Goal: Task Accomplishment & Management: Complete application form

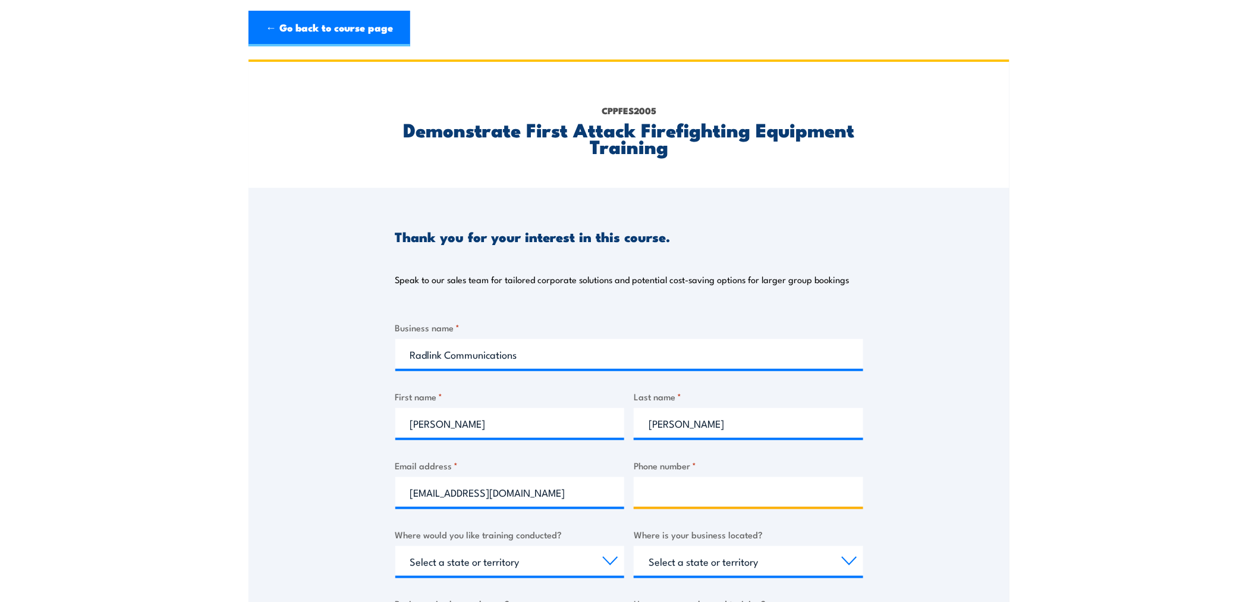
click at [755, 485] on input "Phone number *" at bounding box center [748, 492] width 229 height 30
type input "0410301629"
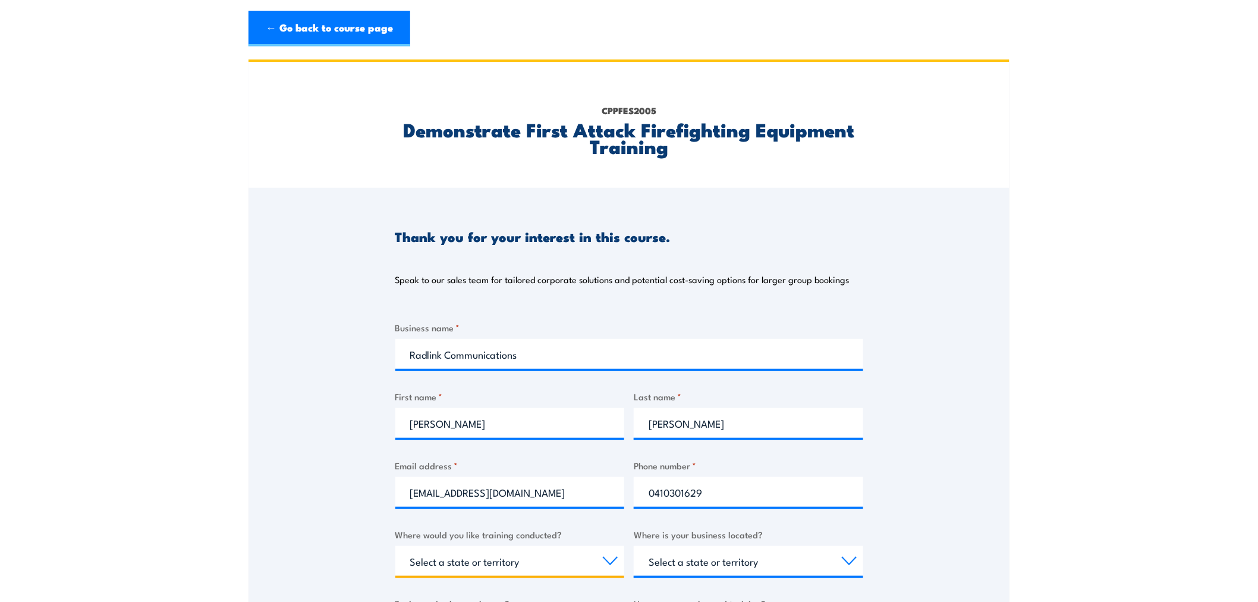
click at [563, 560] on select "Select a state or territory Nationally - multiple locations [GEOGRAPHIC_DATA] […" at bounding box center [509, 561] width 229 height 30
select select "SA"
click at [395, 546] on select "Select a state or territory Nationally - multiple locations [GEOGRAPHIC_DATA] […" at bounding box center [509, 561] width 229 height 30
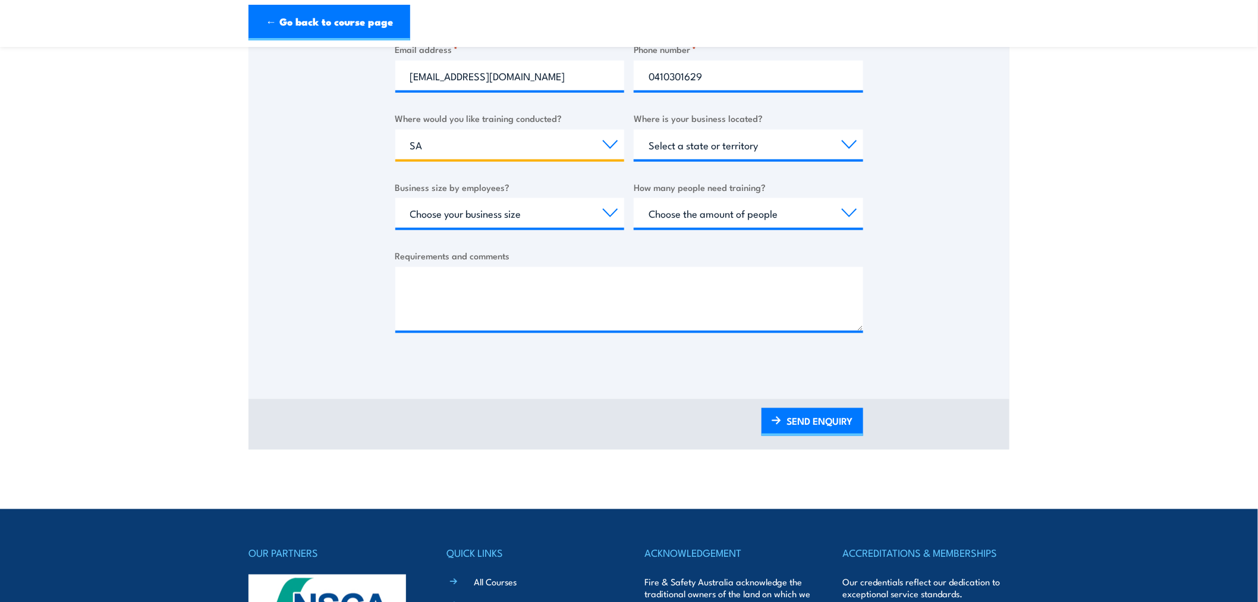
scroll to position [329, 0]
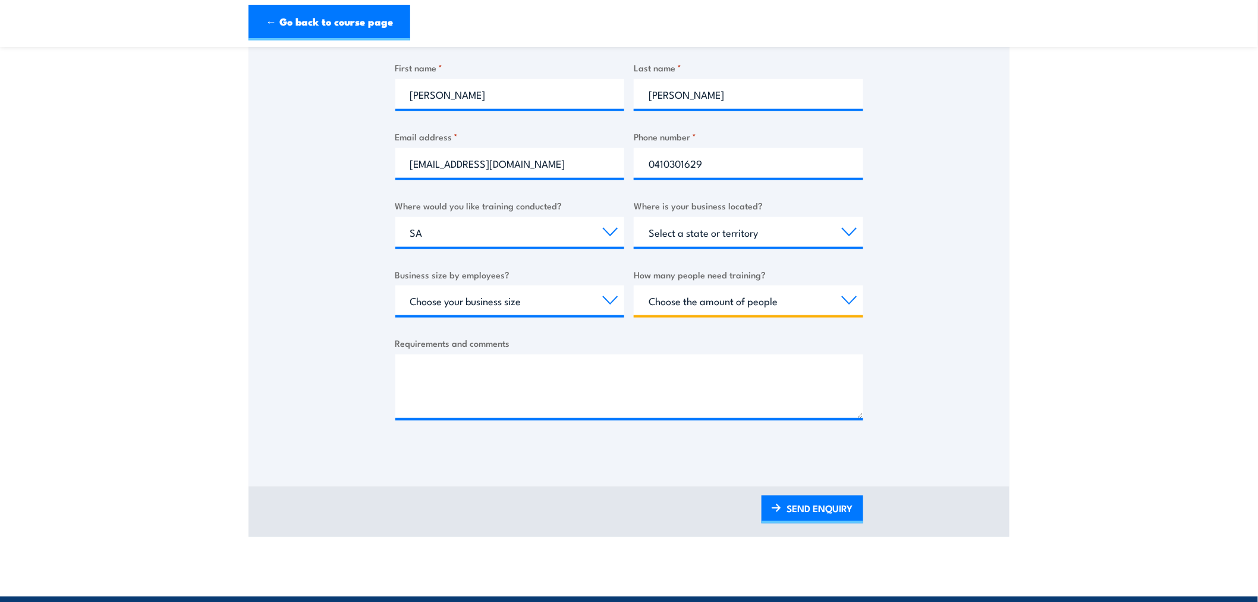
click at [792, 297] on select "Choose the amount of people 1 to 4 5 to 19 20+" at bounding box center [748, 300] width 229 height 30
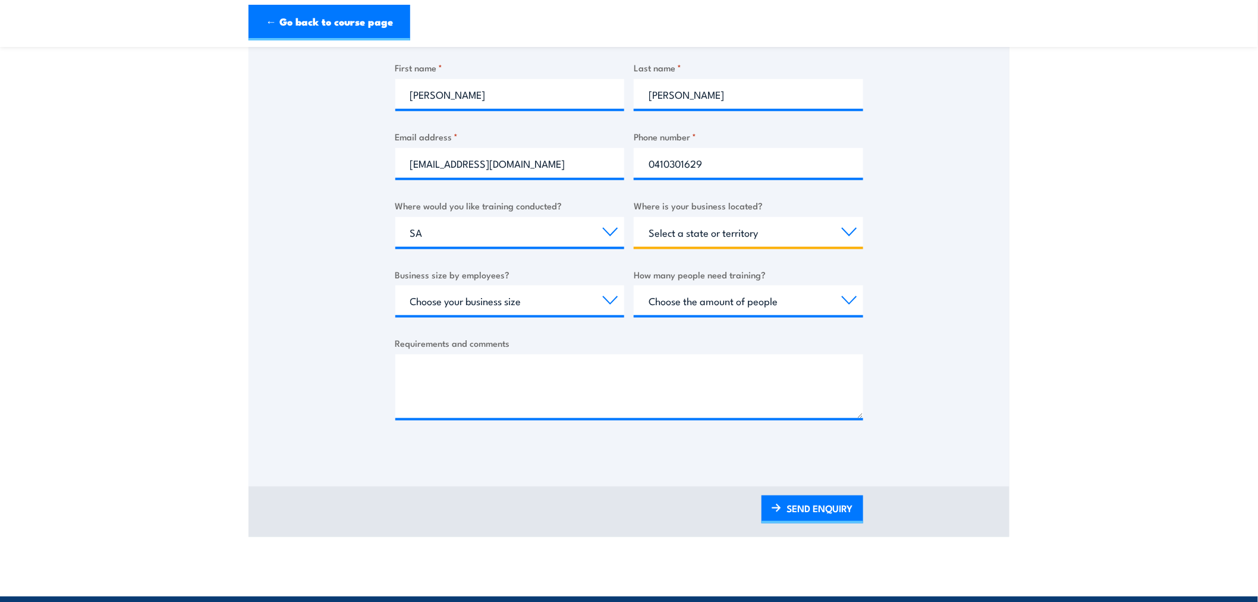
click at [722, 232] on select "Select a state or territory [GEOGRAPHIC_DATA] [GEOGRAPHIC_DATA] [GEOGRAPHIC_DAT…" at bounding box center [748, 232] width 229 height 30
select select "WA"
click at [634, 217] on select "Select a state or territory [GEOGRAPHIC_DATA] [GEOGRAPHIC_DATA] [GEOGRAPHIC_DAT…" at bounding box center [748, 232] width 229 height 30
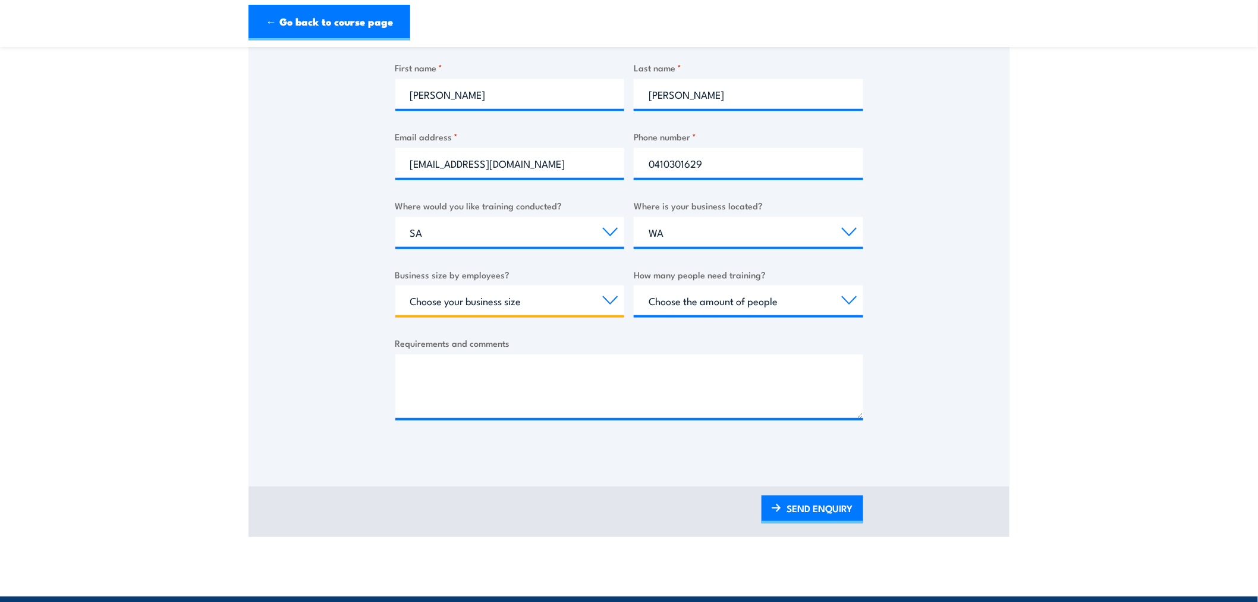
click at [590, 300] on select "Choose your business size 1 to 19 20 to 199 200+" at bounding box center [509, 300] width 229 height 30
select select "200+"
click at [395, 285] on select "Choose your business size 1 to 19 20 to 199 200+" at bounding box center [509, 300] width 229 height 30
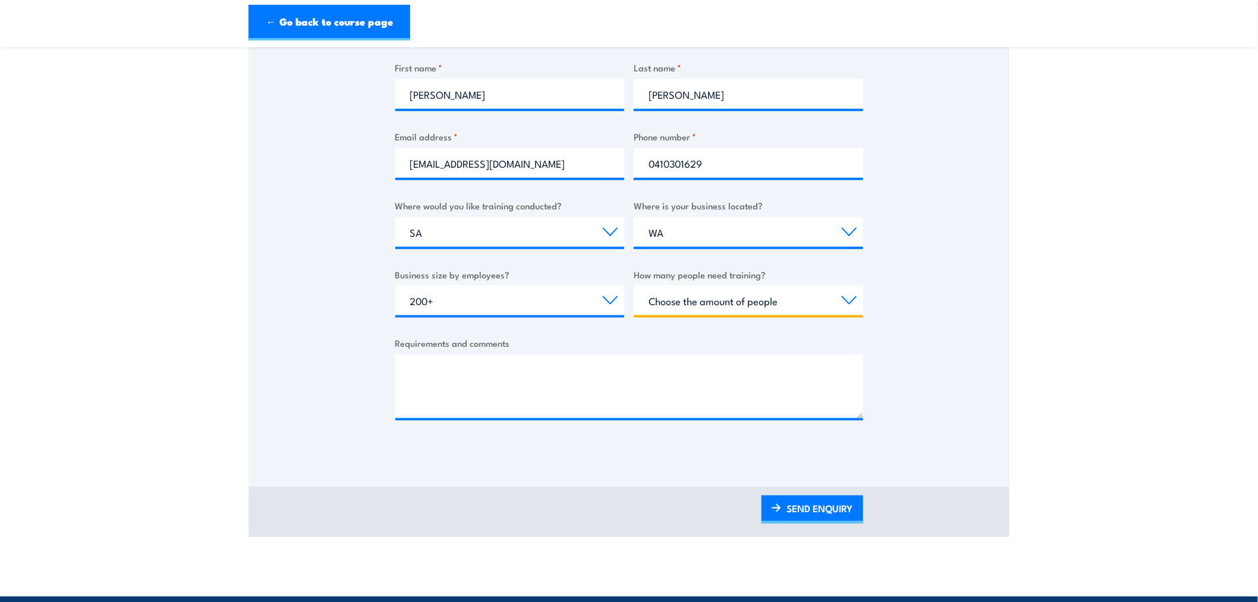
click at [797, 298] on select "Choose the amount of people 1 to 4 5 to 19 20+" at bounding box center [748, 300] width 229 height 30
select select "1 to 4"
click at [634, 285] on select "Choose the amount of people 1 to 4 5 to 19 20+" at bounding box center [748, 300] width 229 height 30
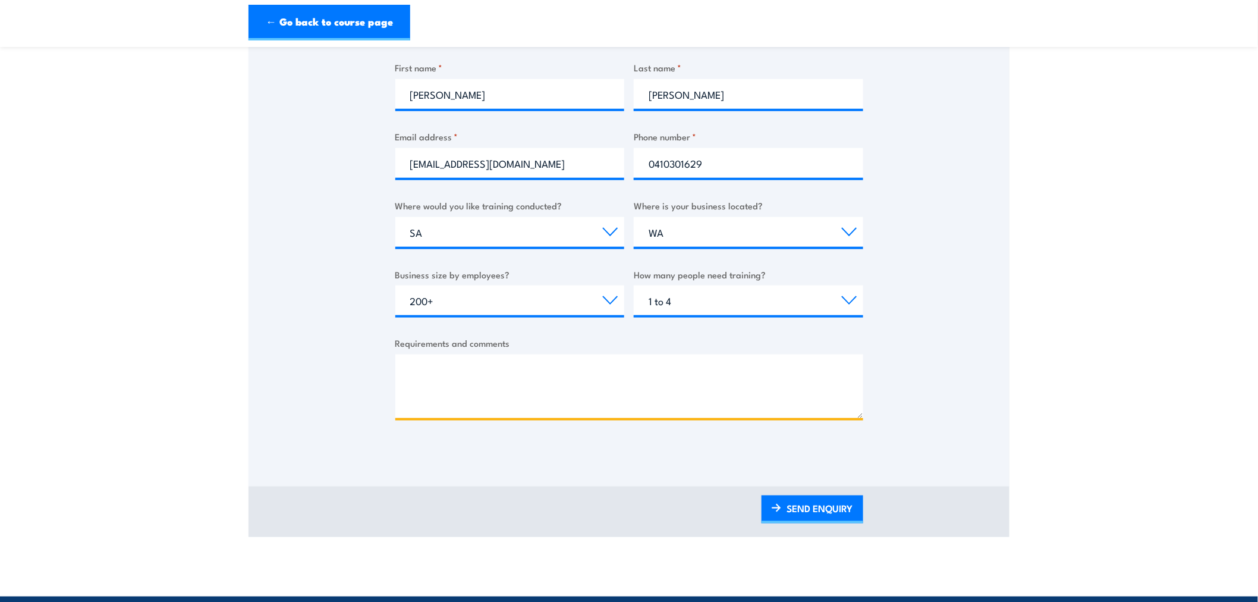
click at [576, 386] on textarea "Requirements and comments" at bounding box center [629, 386] width 468 height 64
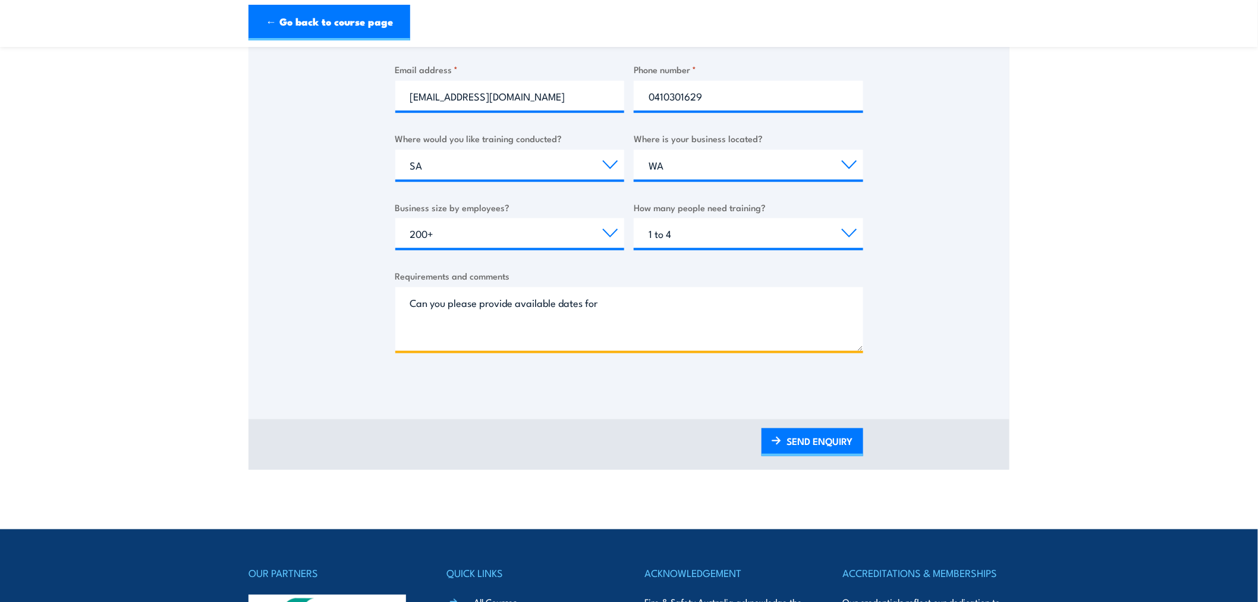
scroll to position [0, 0]
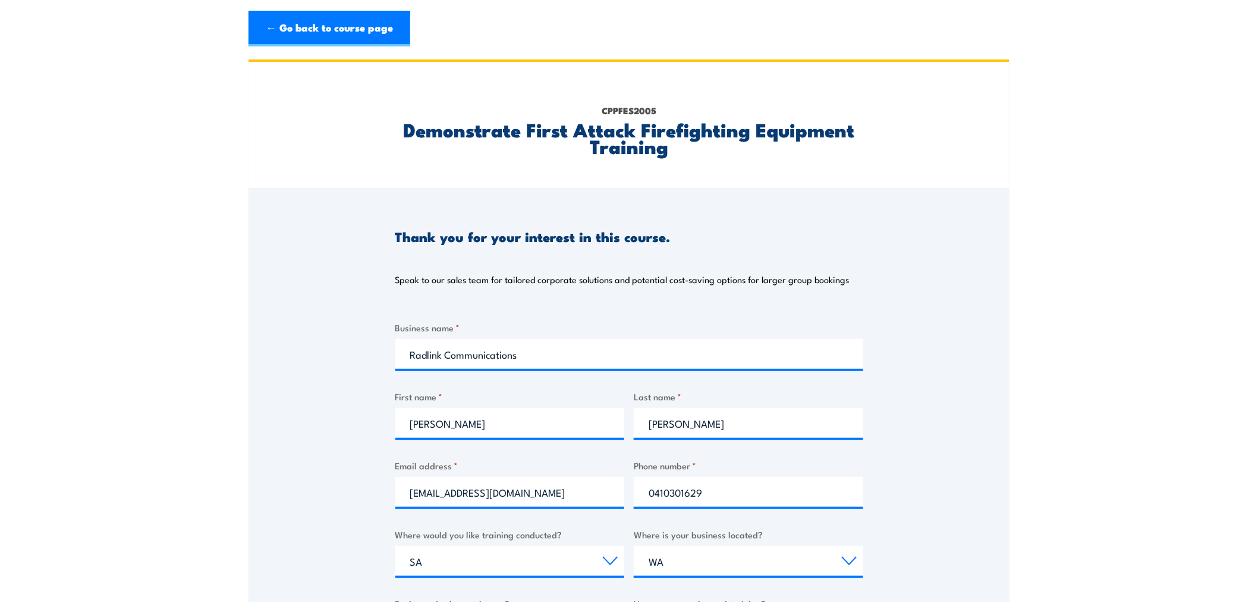
click at [671, 147] on h2 "Demonstrate First Attack Firefighting Equipment Training" at bounding box center [629, 137] width 468 height 33
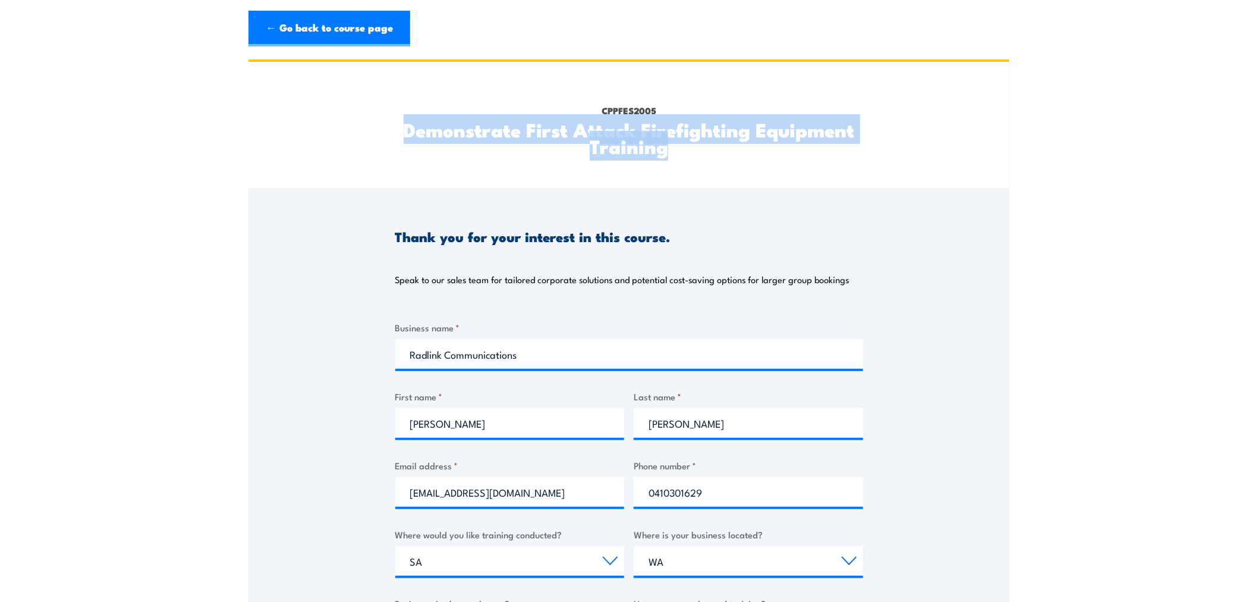
drag, startPoint x: 665, startPoint y: 151, endPoint x: 402, endPoint y: 134, distance: 263.3
click at [402, 134] on h2 "Demonstrate First Attack Firefighting Equipment Training" at bounding box center [629, 137] width 468 height 33
copy h2 "Demonstrate First Attack Firefighting Equipment Training"
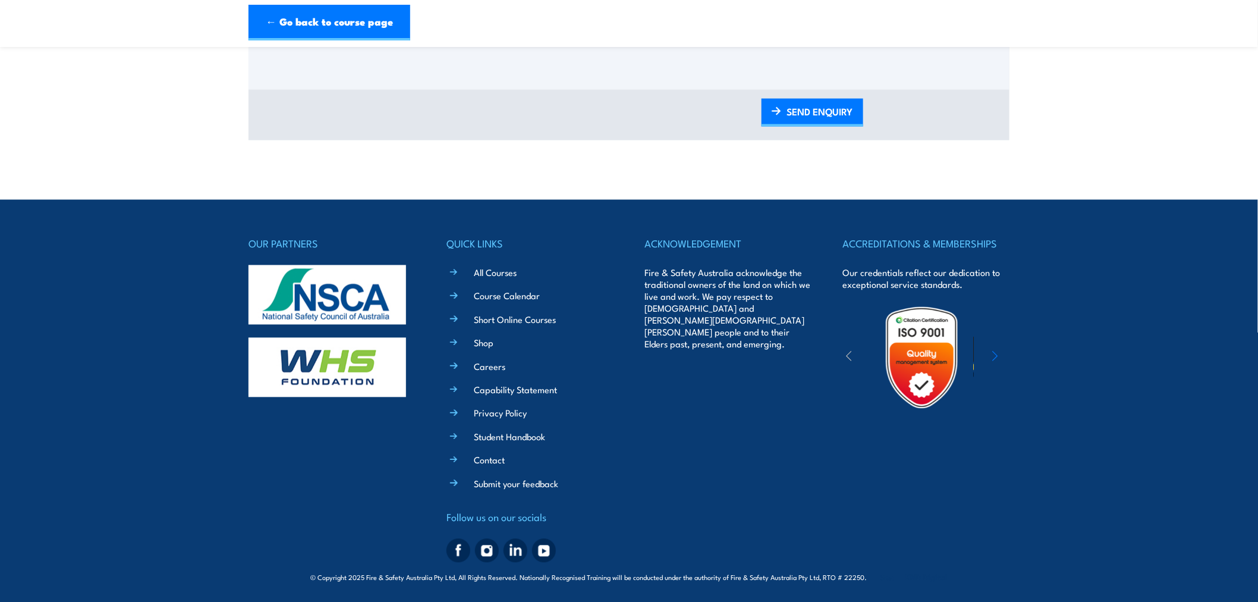
scroll to position [329, 0]
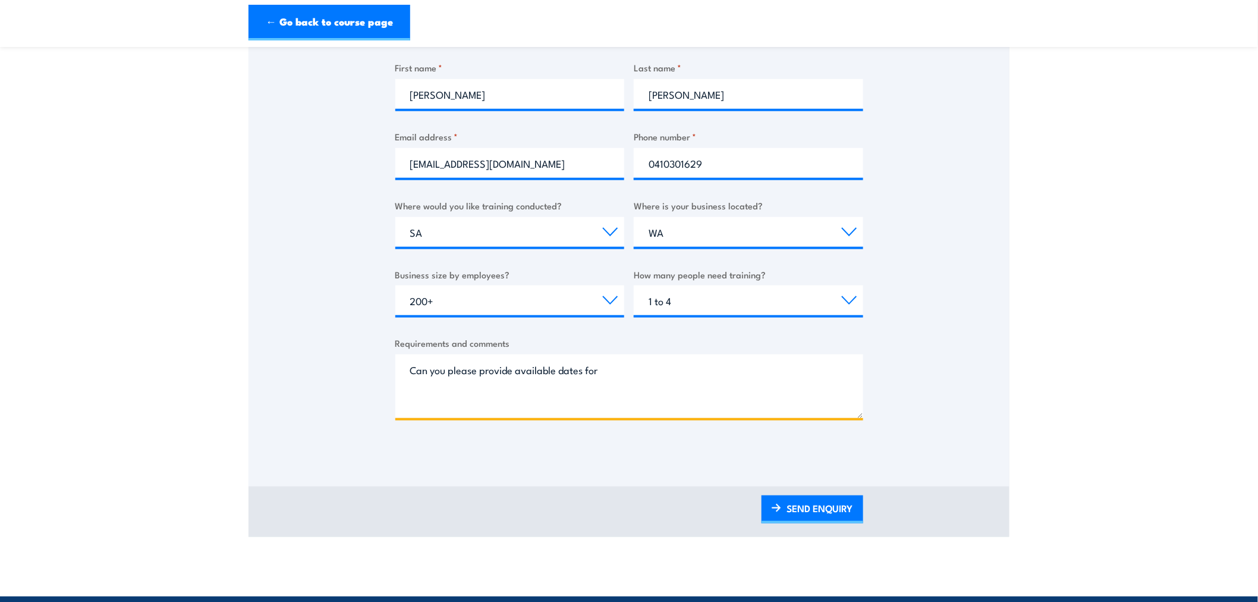
click at [674, 367] on textarea "Can you please provide available dates for" at bounding box center [629, 386] width 468 height 64
paste textarea "Demonstrate First Attack Firefighting Equipment Training"
click at [474, 401] on textarea "Can you please provide available dates for Demonstrate First Attack Firefightin…" at bounding box center [629, 386] width 468 height 64
type textarea "Can you please provide available dates for Demonstrate First Attack Firefightin…"
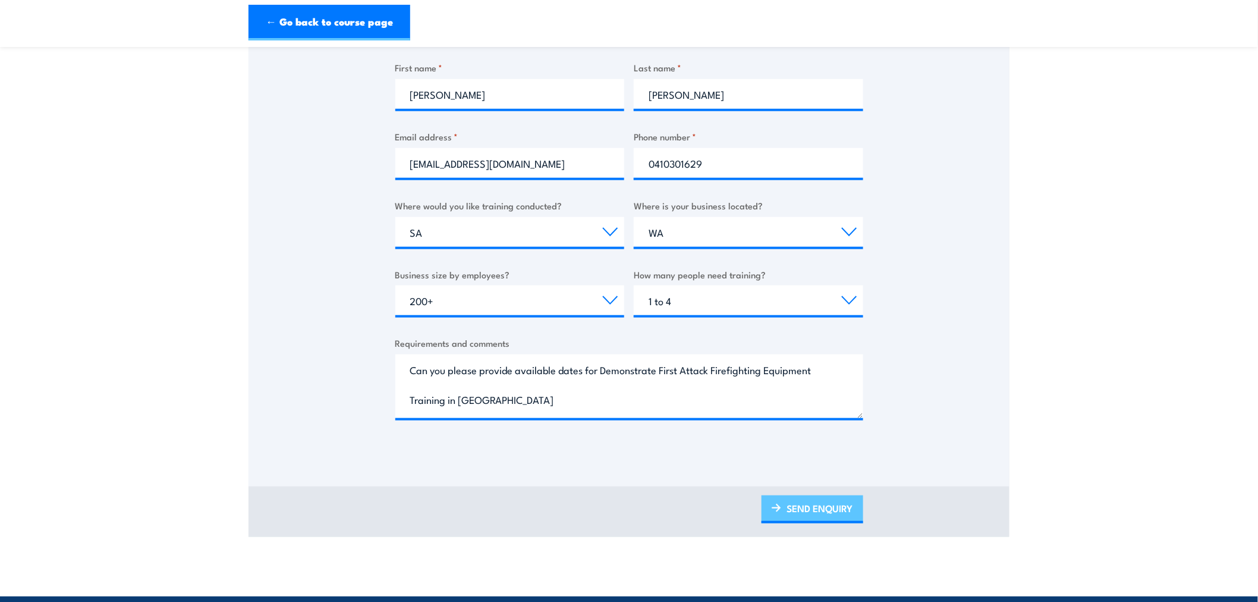
click at [826, 507] on link "SEND ENQUIRY" at bounding box center [813, 509] width 102 height 28
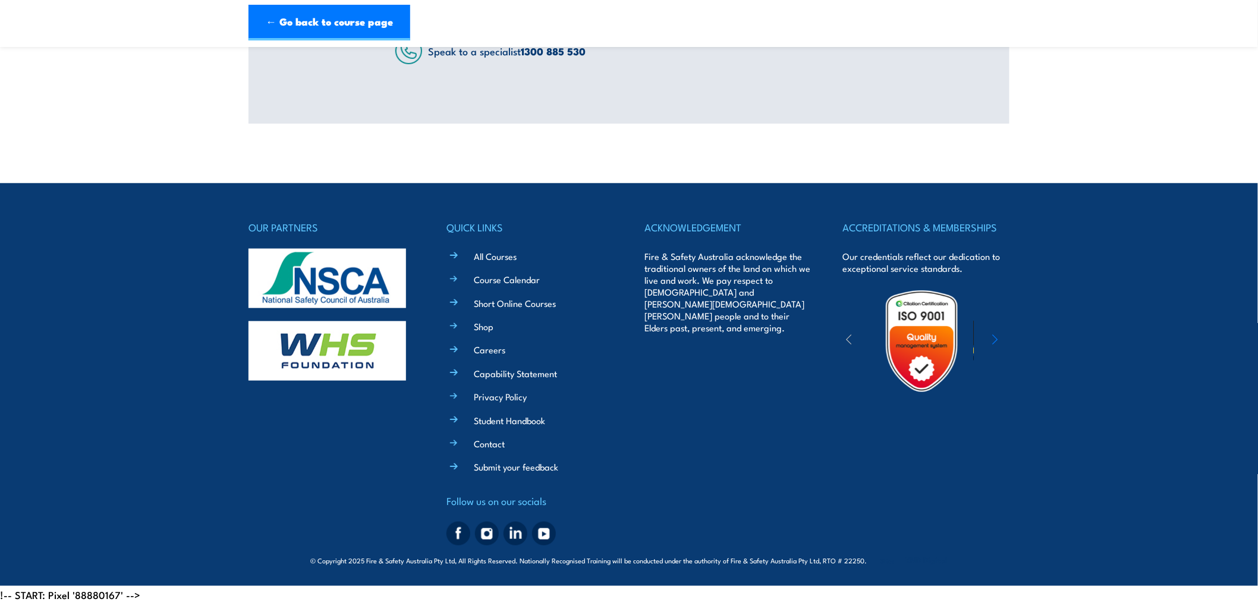
scroll to position [0, 0]
